Goal: Task Accomplishment & Management: Complete application form

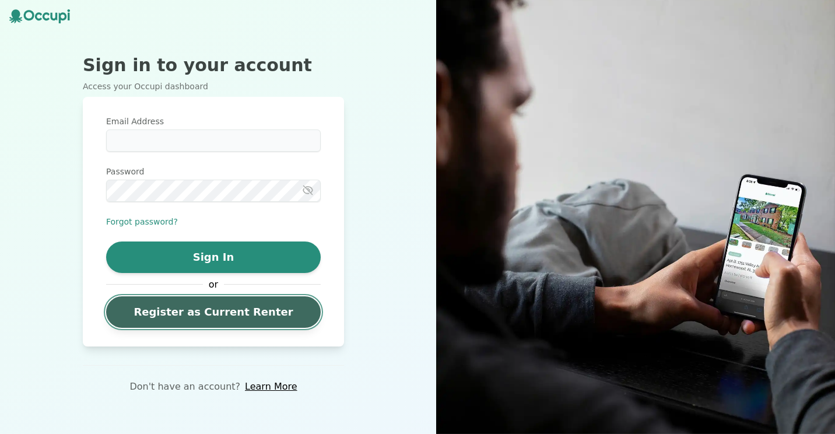
click at [179, 321] on link "Register as Current Renter" at bounding box center [213, 311] width 215 height 31
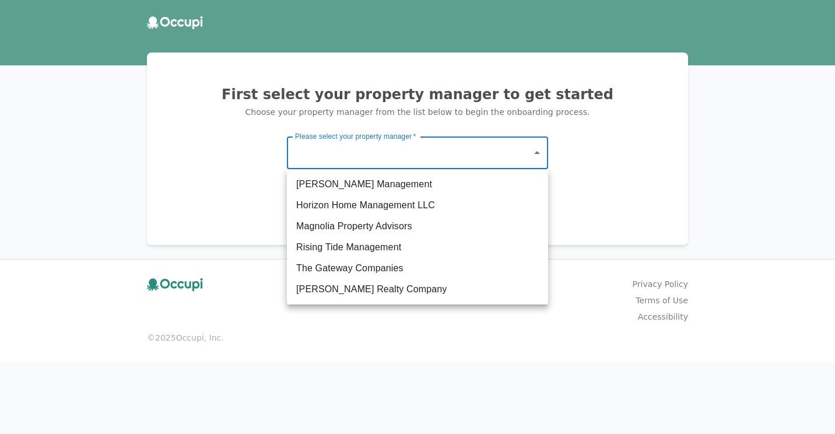
click at [365, 148] on body "First select your property manager to get started Choose your property manager …" at bounding box center [417, 217] width 835 height 434
click at [343, 259] on li "The Gateway Companies" at bounding box center [417, 268] width 261 height 21
type input "**********"
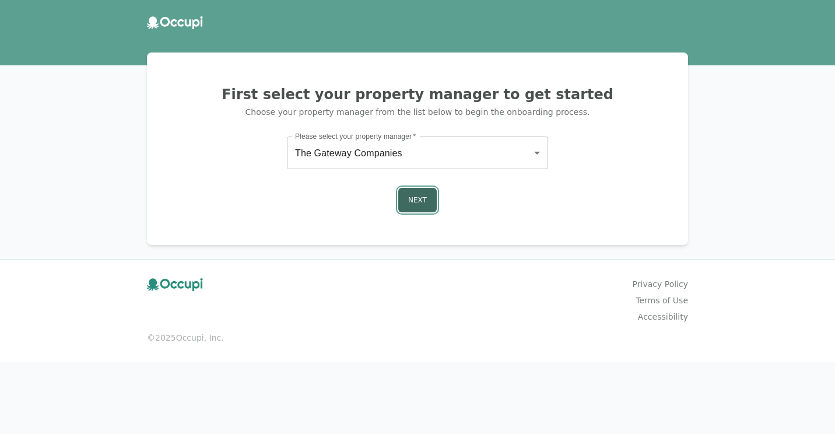
click at [403, 202] on button "Next" at bounding box center [417, 200] width 38 height 24
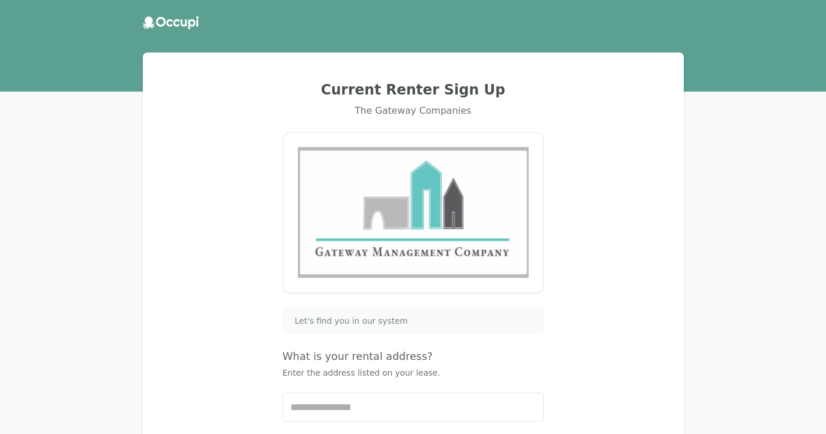
scroll to position [176, 0]
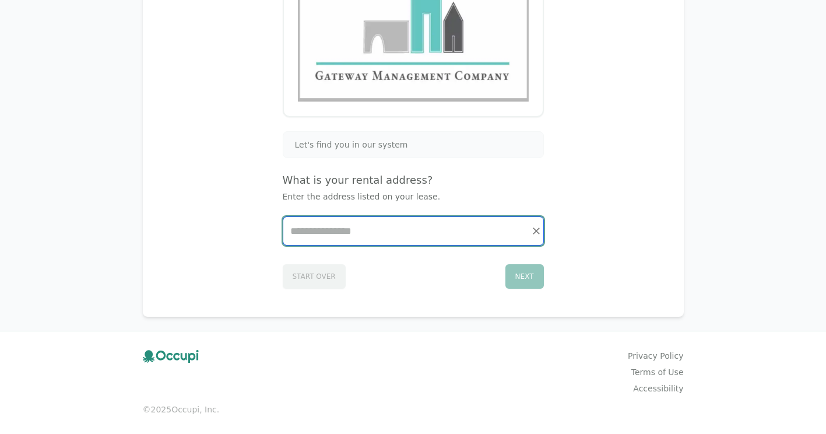
click at [356, 236] on input "Start typing..." at bounding box center [413, 231] width 260 height 28
type input "*"
